Goal: Information Seeking & Learning: Learn about a topic

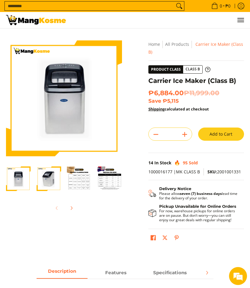
click at [240, 20] on span "Menu" at bounding box center [240, 20] width 7 height 0
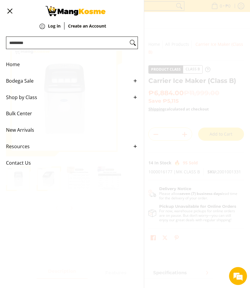
click at [17, 62] on span "Home" at bounding box center [67, 64] width 123 height 16
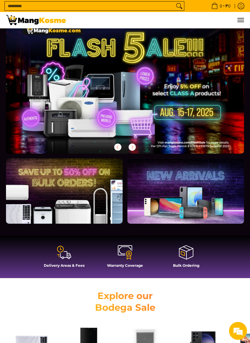
scroll to position [22, 0]
click at [96, 203] on link at bounding box center [64, 191] width 116 height 65
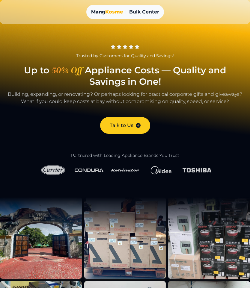
click at [87, 172] on img at bounding box center [89, 170] width 29 height 6
click at [55, 168] on img at bounding box center [53, 170] width 29 height 14
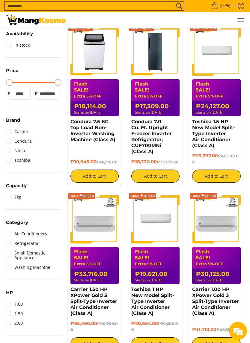
scroll to position [102, 0]
click at [10, 269] on link "Washing Machine" at bounding box center [28, 268] width 44 height 10
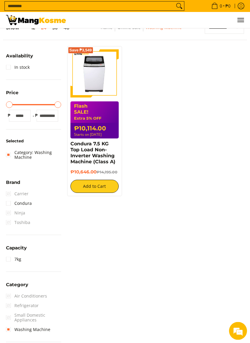
scroll to position [72, 0]
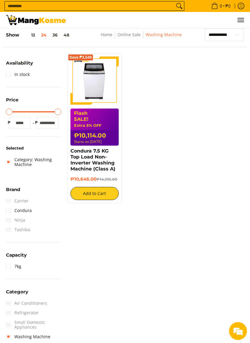
click at [30, 34] on button "12" at bounding box center [28, 35] width 19 height 5
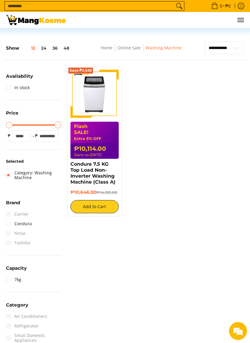
scroll to position [60, 0]
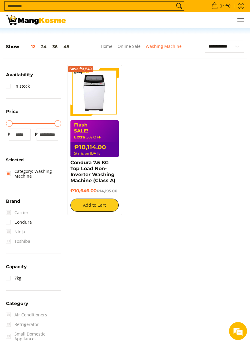
click at [13, 46] on h5 "Show 12 24 36 48" at bounding box center [39, 47] width 66 height 6
click at [10, 46] on h5 "Show 12 24 36 48" at bounding box center [39, 47] width 66 height 6
click at [125, 47] on link "Online Sale" at bounding box center [128, 46] width 23 height 6
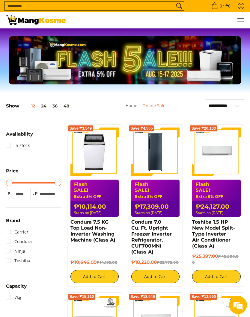
scroll to position [1, 0]
